Goal: Task Accomplishment & Management: Complete application form

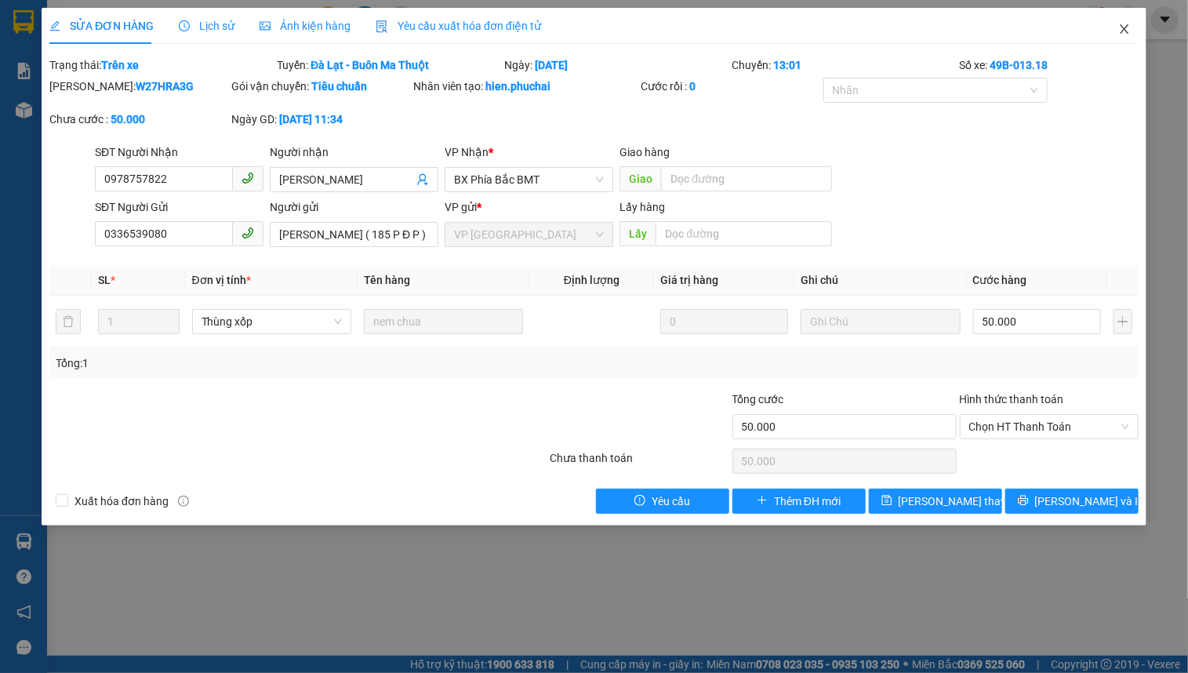
click at [1124, 33] on icon "close" at bounding box center [1125, 29] width 13 height 13
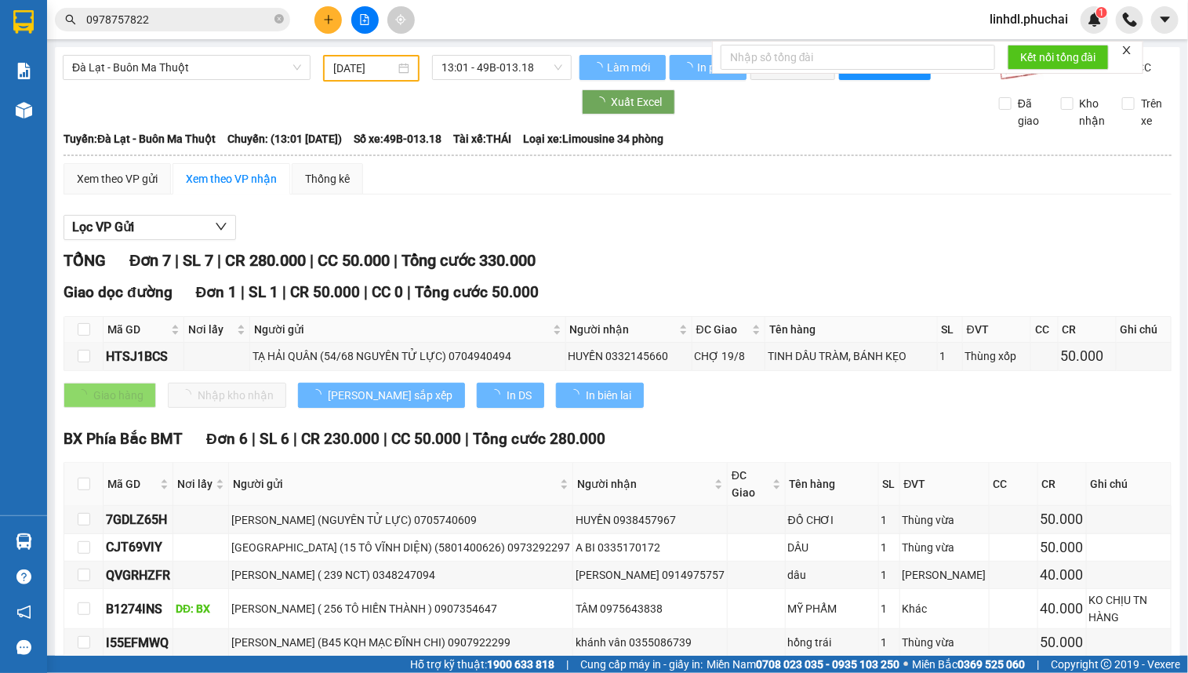
click at [329, 27] on button at bounding box center [328, 19] width 27 height 27
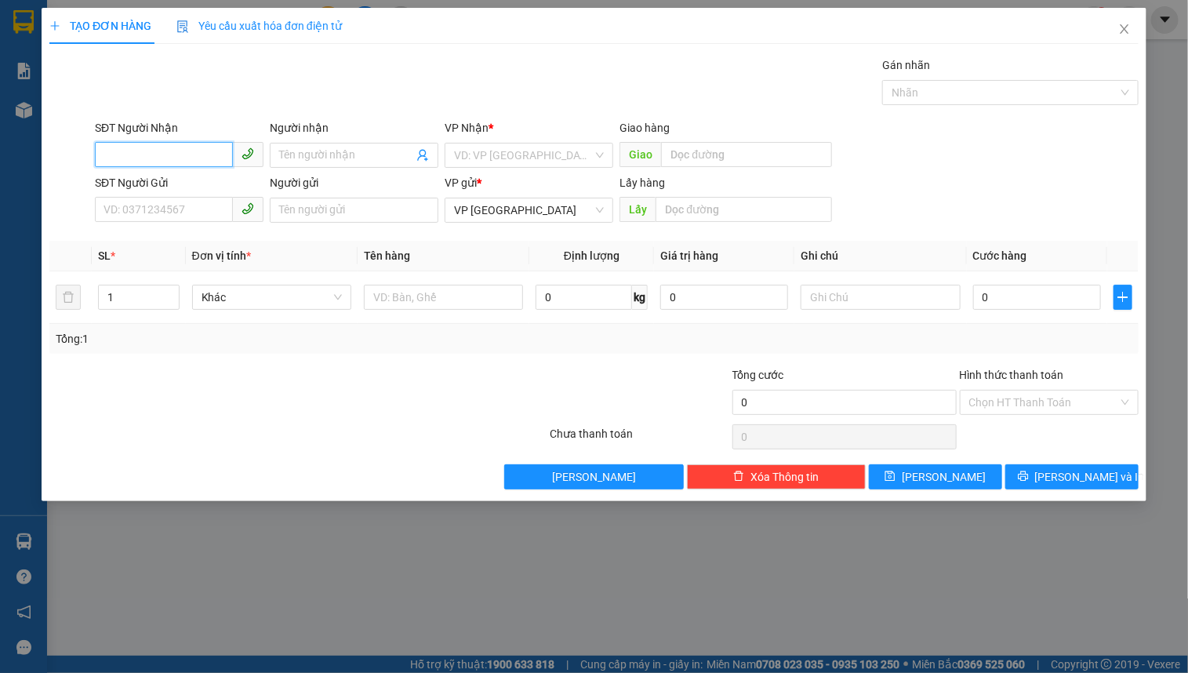
click at [172, 149] on input "SĐT Người Nhận" at bounding box center [164, 154] width 138 height 25
click at [141, 211] on input "SĐT Người Gửi" at bounding box center [164, 209] width 138 height 25
paste input "0342383026"
type input "0342383026"
click at [722, 223] on div "Lấy hàng Lấy" at bounding box center [726, 201] width 213 height 55
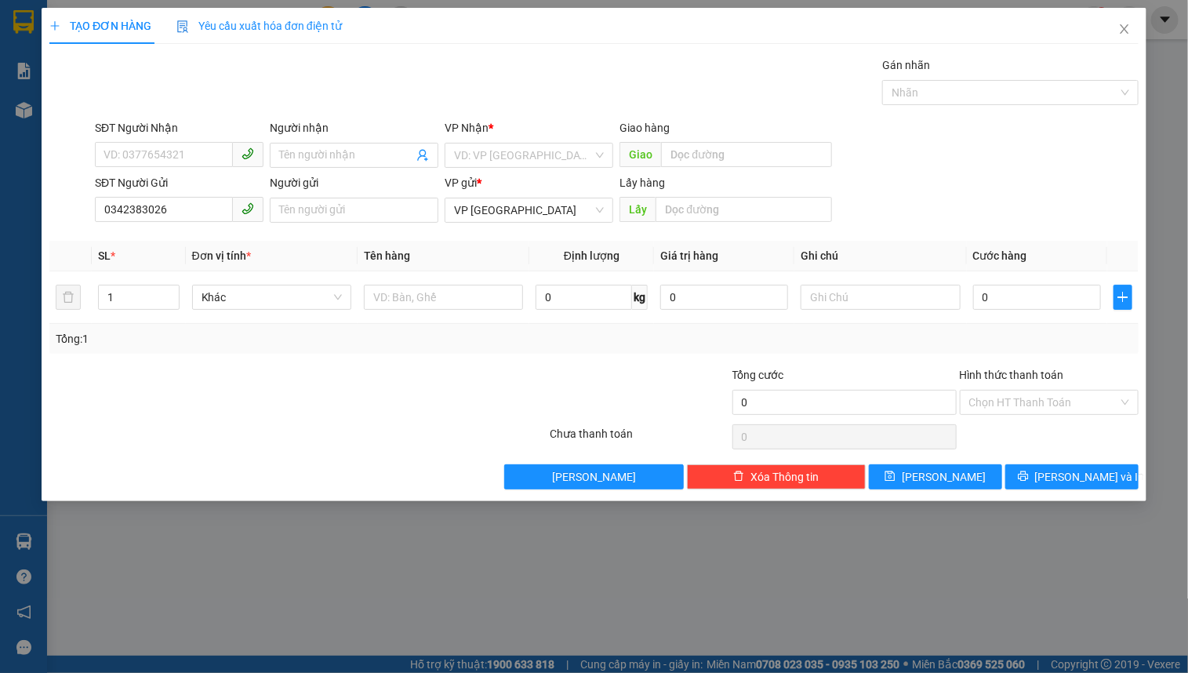
click at [725, 224] on div "Lấy hàng Lấy" at bounding box center [726, 201] width 213 height 55
click at [731, 214] on input "text" at bounding box center [744, 209] width 176 height 25
type input "lâm hà"
click at [103, 218] on input "0342383026" at bounding box center [164, 209] width 138 height 25
drag, startPoint x: 322, startPoint y: 151, endPoint x: 326, endPoint y: 158, distance: 8.1
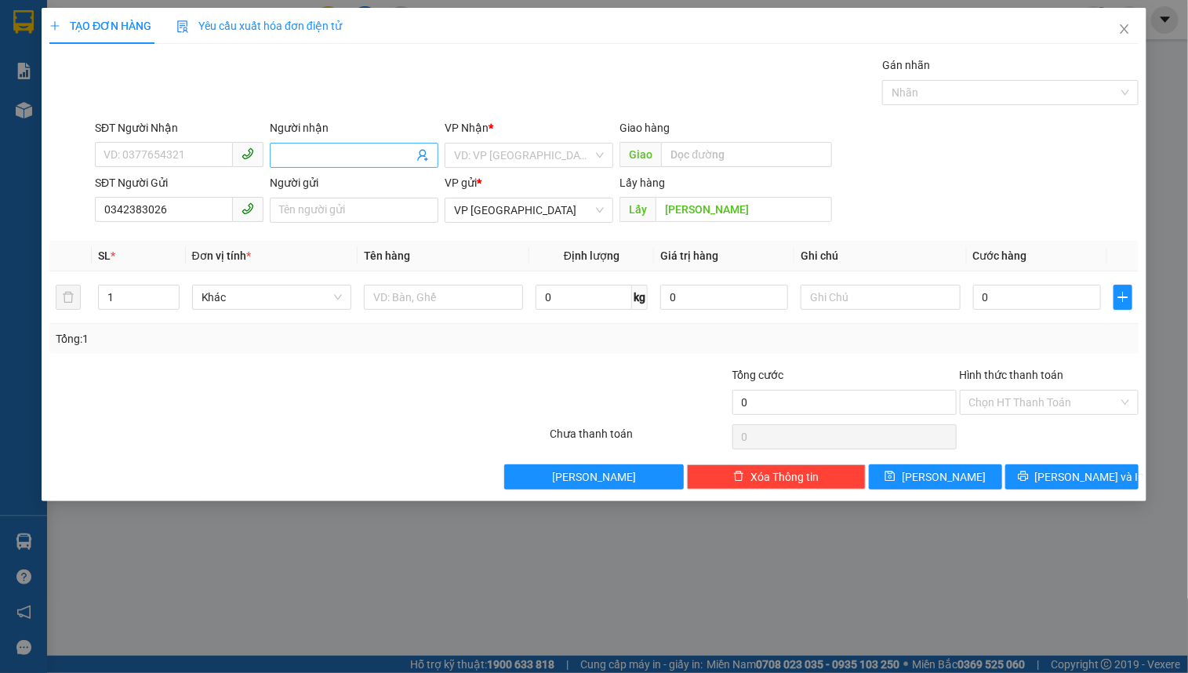
click at [322, 153] on input "Người nhận" at bounding box center [346, 155] width 134 height 17
click at [362, 167] on div "Người nhận Tên người nhận" at bounding box center [354, 146] width 169 height 55
click at [484, 150] on input "search" at bounding box center [523, 156] width 139 height 24
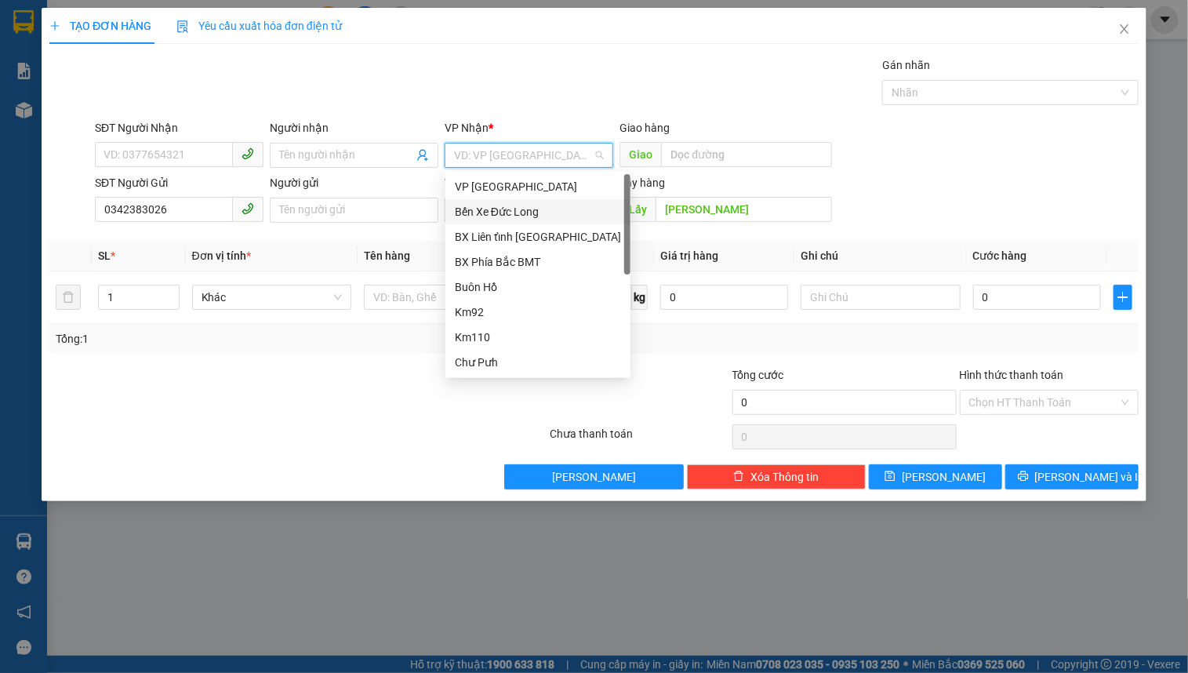
click at [549, 212] on div "Bến Xe Đức Long" at bounding box center [538, 211] width 166 height 17
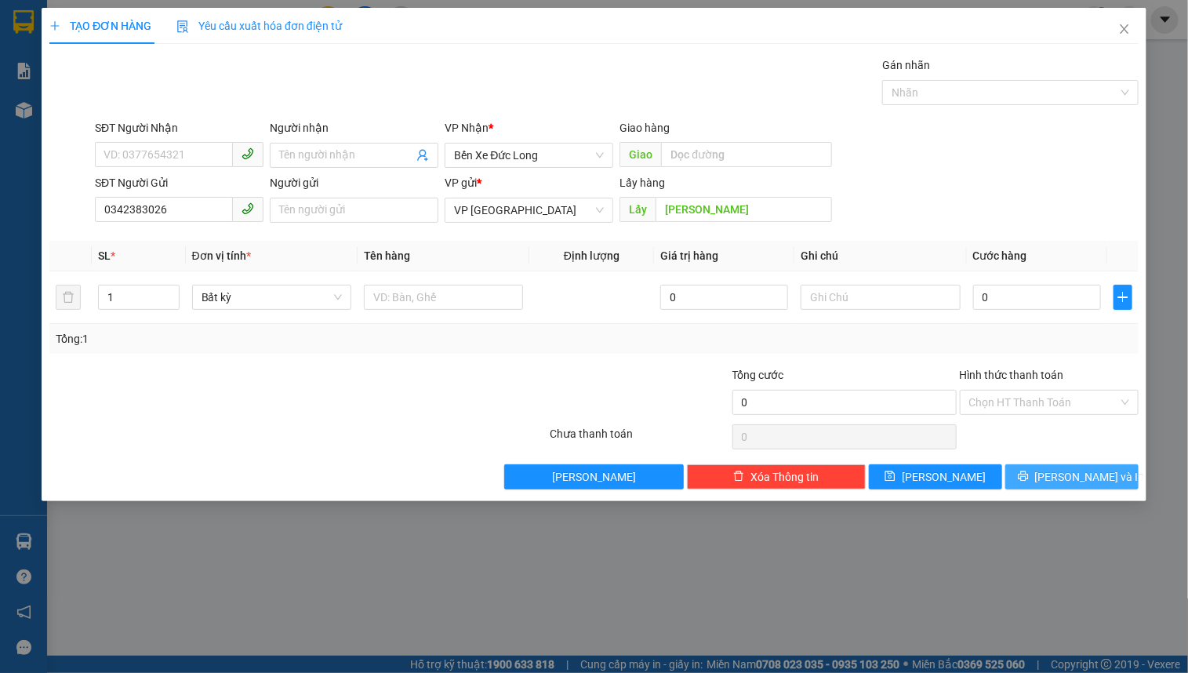
click at [1029, 478] on icon "printer" at bounding box center [1023, 476] width 11 height 11
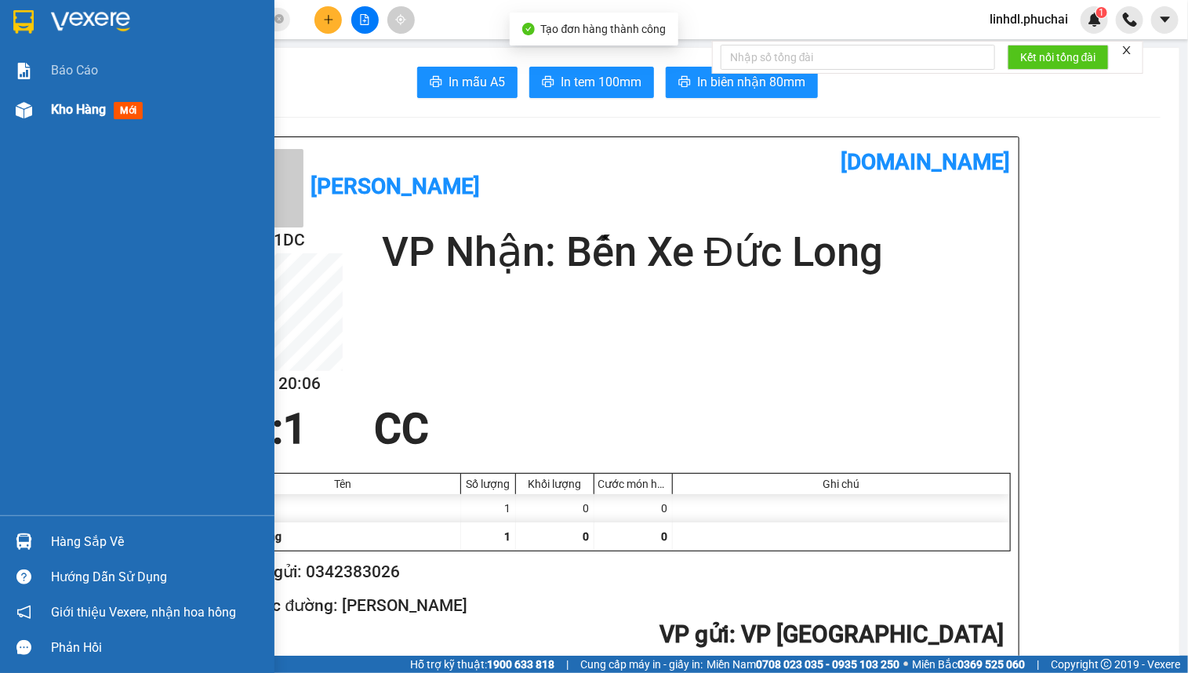
click at [60, 119] on div "Kho hàng mới" at bounding box center [157, 109] width 212 height 39
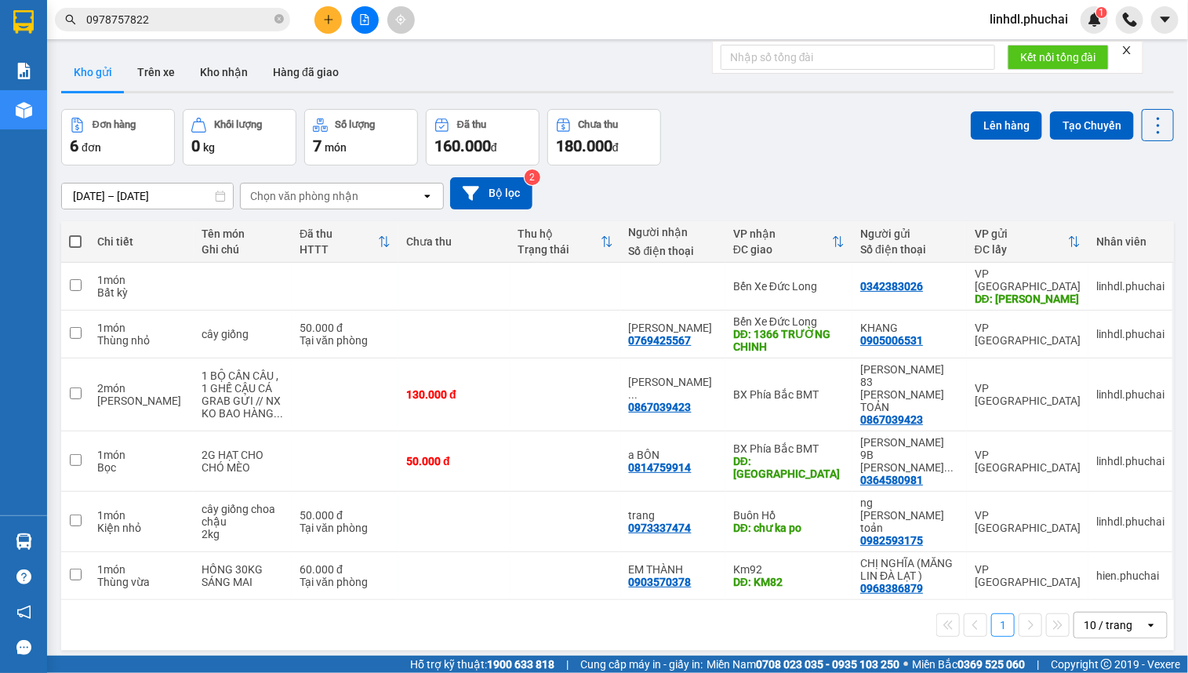
click at [1006, 18] on span "linhdl.phuchai" at bounding box center [1029, 19] width 104 height 20
click at [1001, 55] on span "Đăng xuất" at bounding box center [1036, 48] width 71 height 17
